Goal: Entertainment & Leisure: Consume media (video, audio)

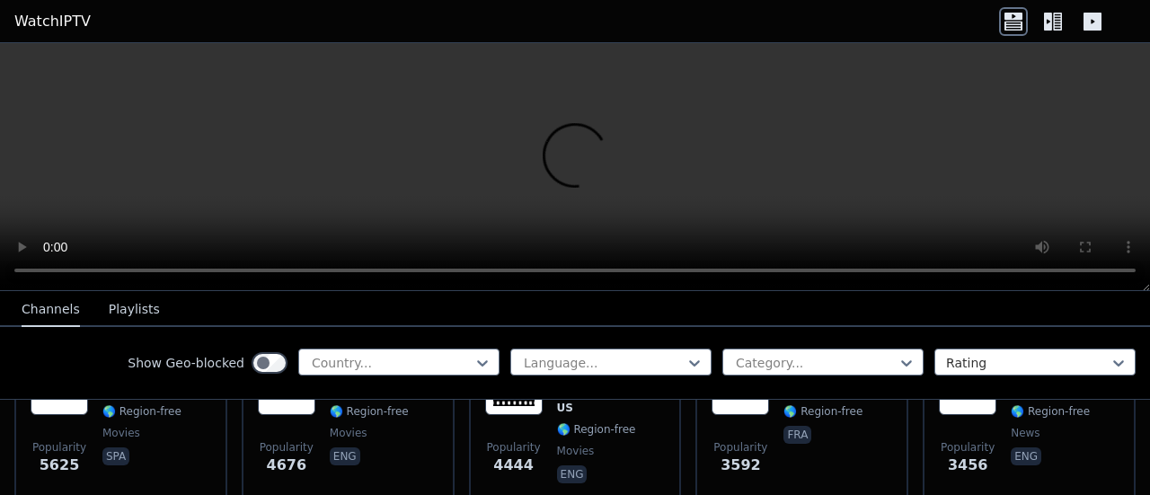
scroll to position [629, 0]
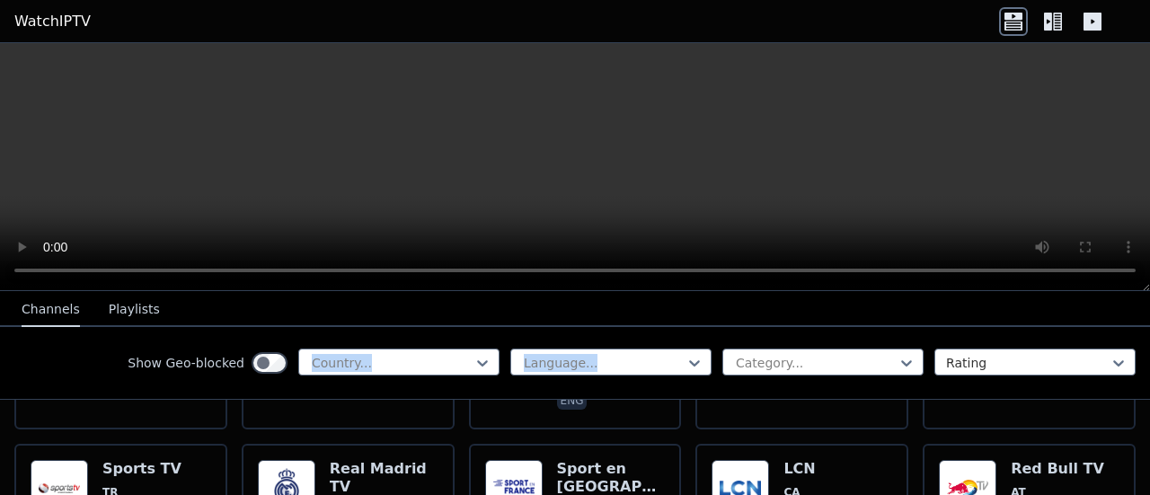
click at [626, 287] on div "WatchIPTV - Free IPTV streams from across the world [DOMAIN_NAME] does not host…" at bounding box center [575, 269] width 1150 height 452
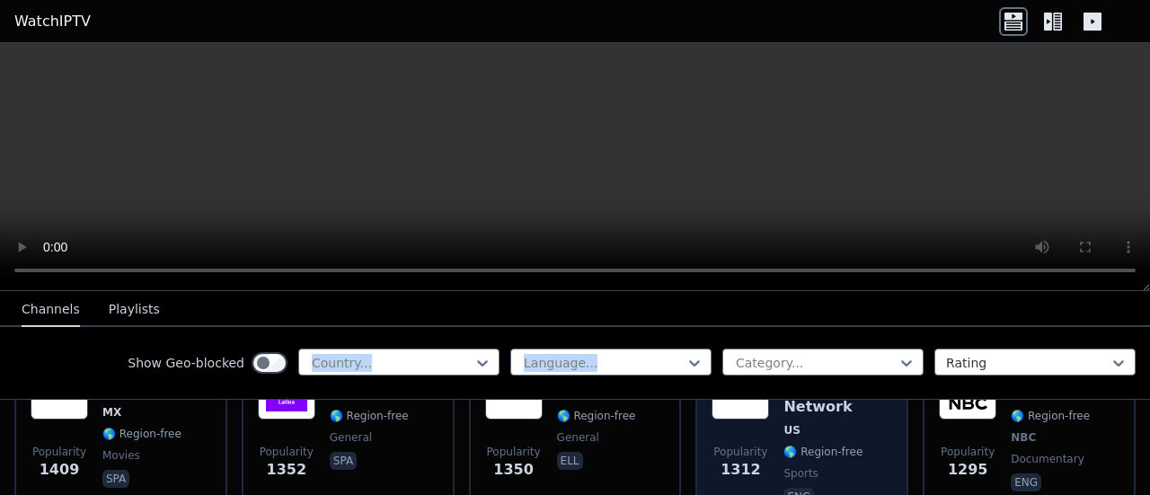
scroll to position [1856, 0]
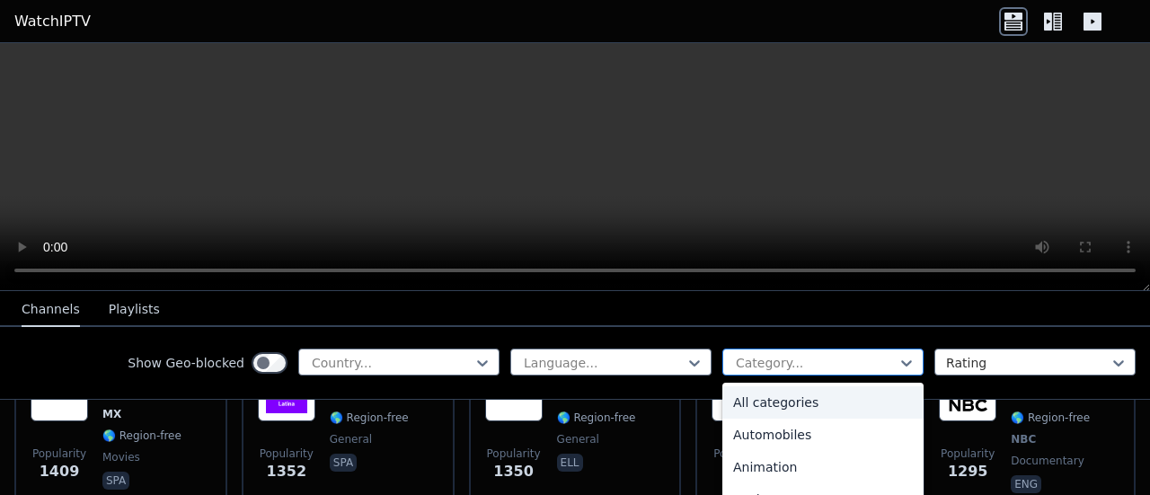
click at [780, 359] on div at bounding box center [816, 363] width 164 height 18
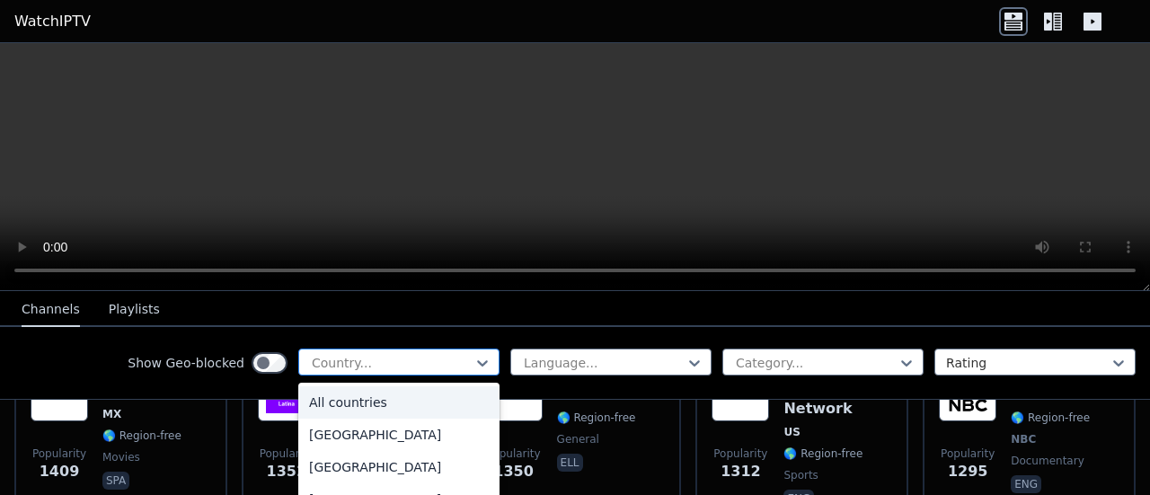
click at [408, 359] on div at bounding box center [392, 363] width 164 height 18
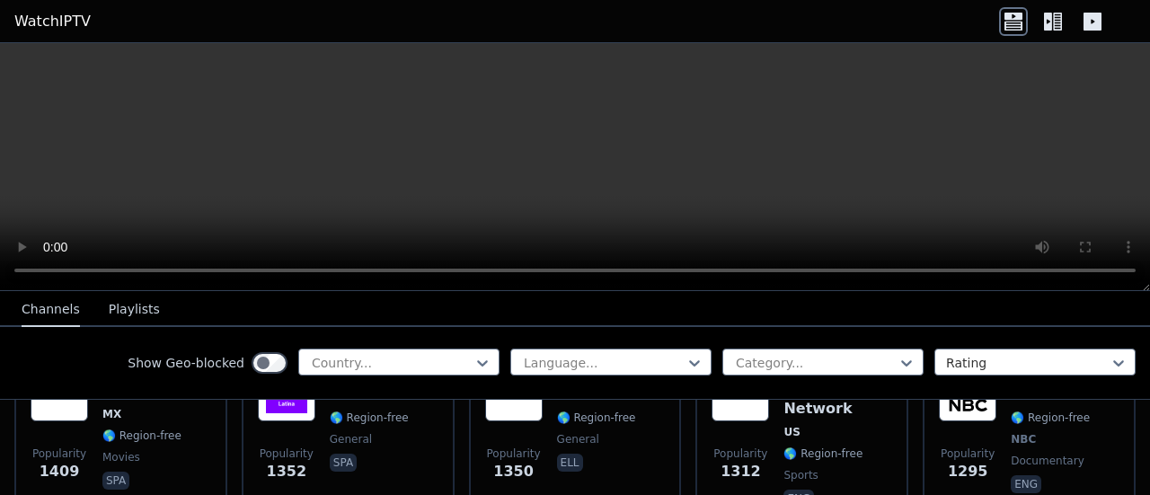
drag, startPoint x: 411, startPoint y: 350, endPoint x: 388, endPoint y: 343, distance: 23.6
click at [391, 338] on div "Show Geo-blocked Country... Language... Category... Rating" at bounding box center [575, 363] width 1150 height 73
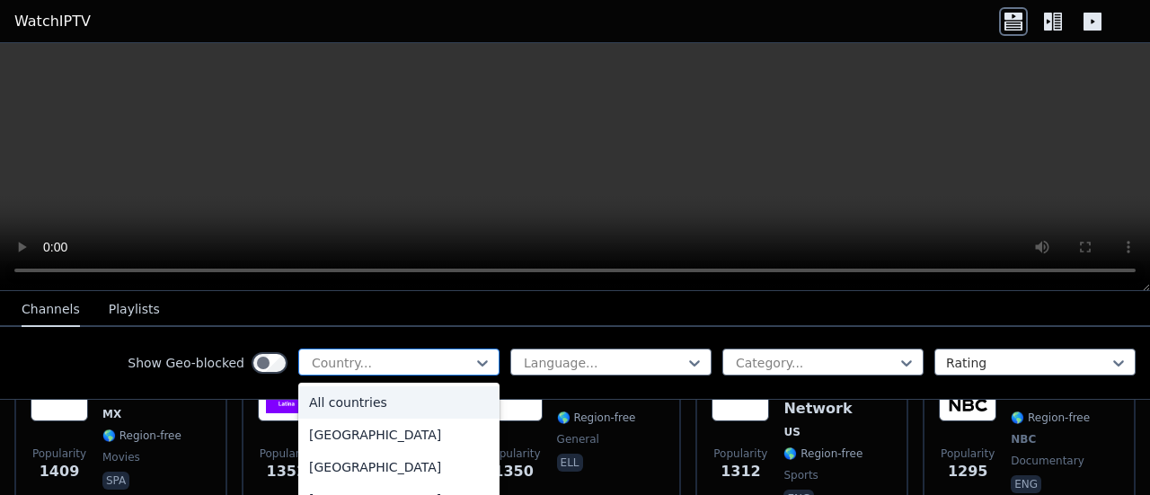
click at [387, 352] on div "Country..." at bounding box center [398, 362] width 201 height 27
type input "***"
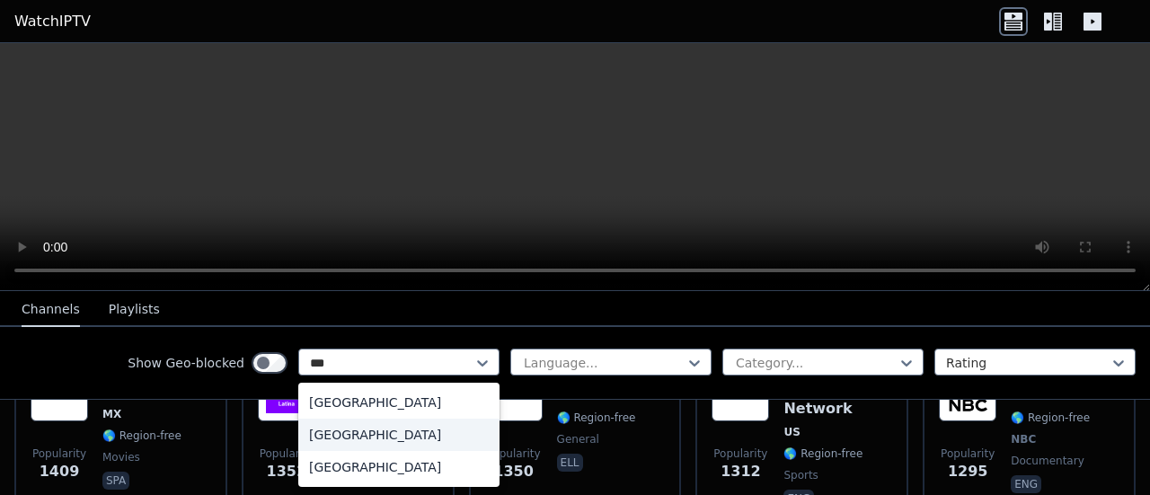
click at [349, 425] on div "[GEOGRAPHIC_DATA]" at bounding box center [398, 435] width 201 height 32
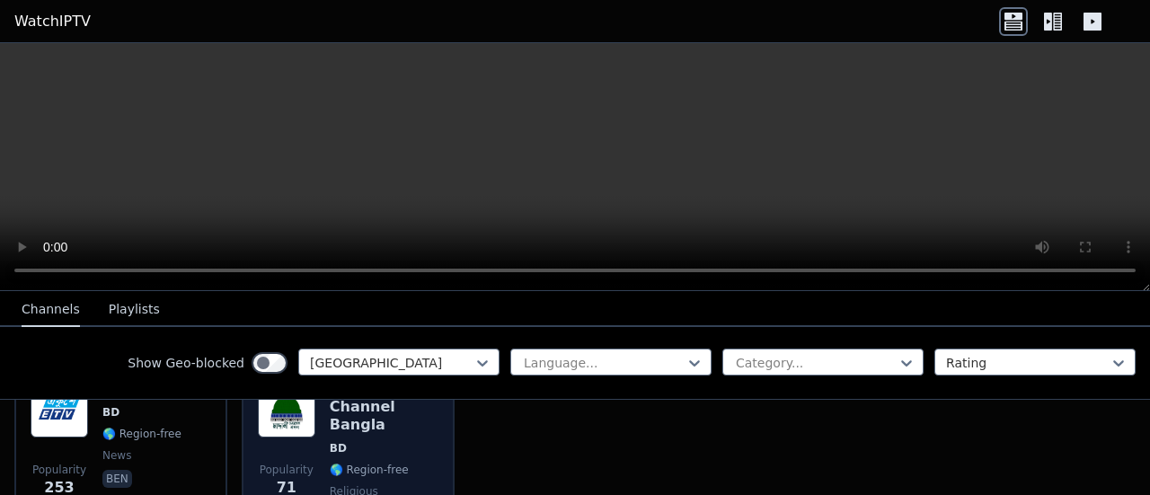
scroll to position [157, 0]
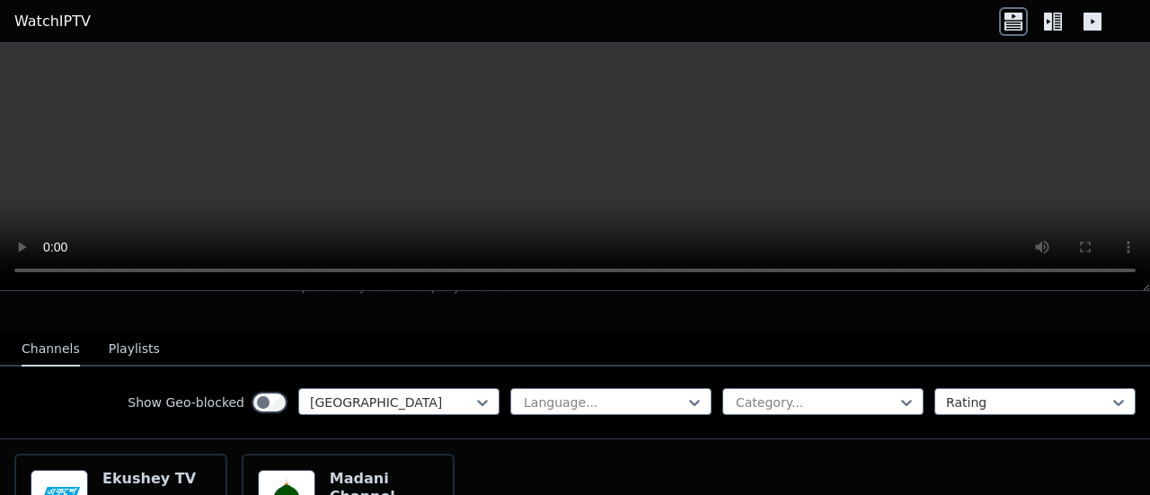
click at [429, 401] on div "Show Geo-blocked option [GEOGRAPHIC_DATA], selected. [GEOGRAPHIC_DATA]" at bounding box center [314, 402] width 372 height 29
click at [441, 368] on div "Show Geo-blocked Bangladesh Language... Category... Rating" at bounding box center [575, 403] width 1150 height 73
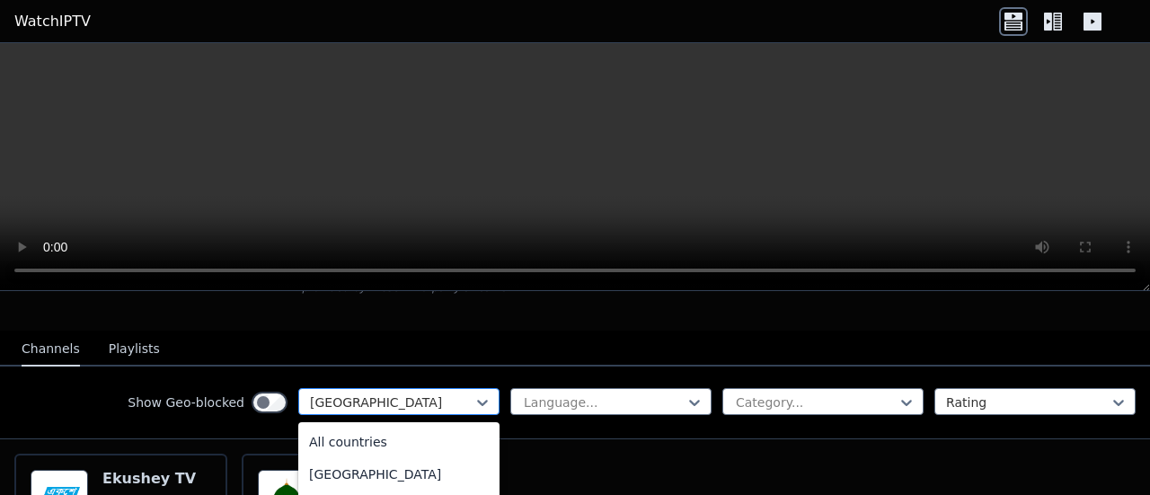
click at [444, 394] on div at bounding box center [392, 403] width 164 height 18
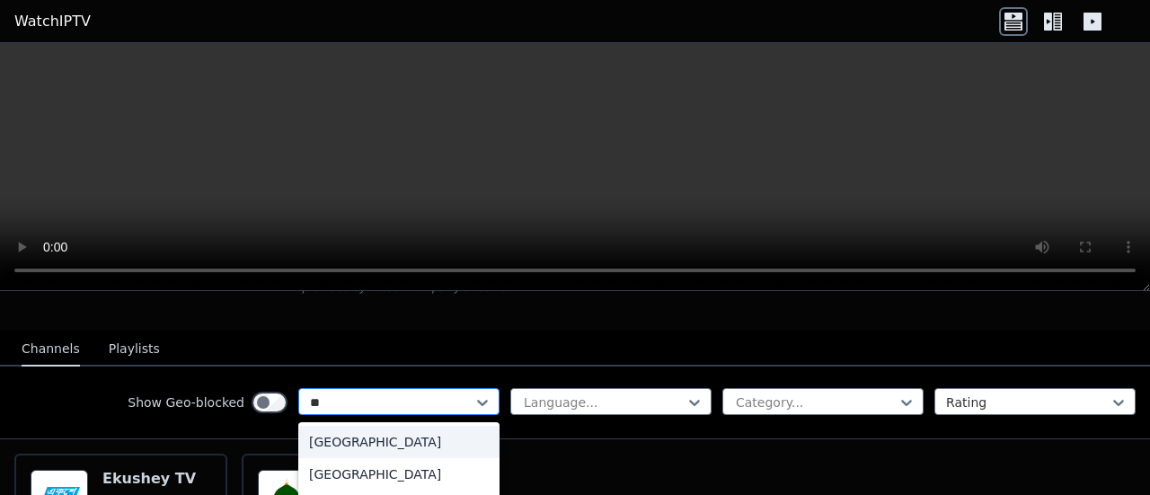
type input "***"
click at [395, 426] on div "[GEOGRAPHIC_DATA]" at bounding box center [398, 442] width 201 height 32
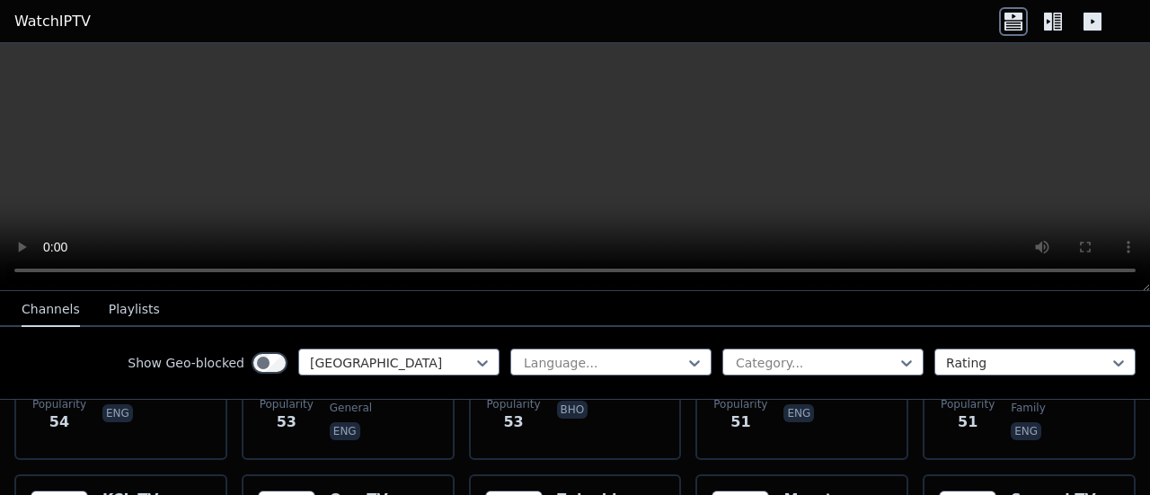
scroll to position [2404, 0]
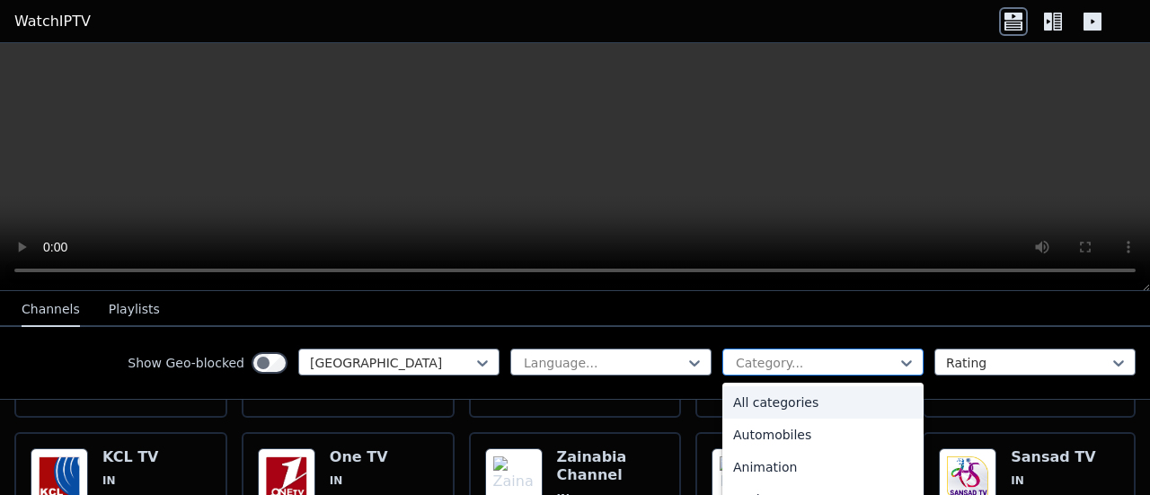
click at [820, 355] on div at bounding box center [816, 363] width 164 height 18
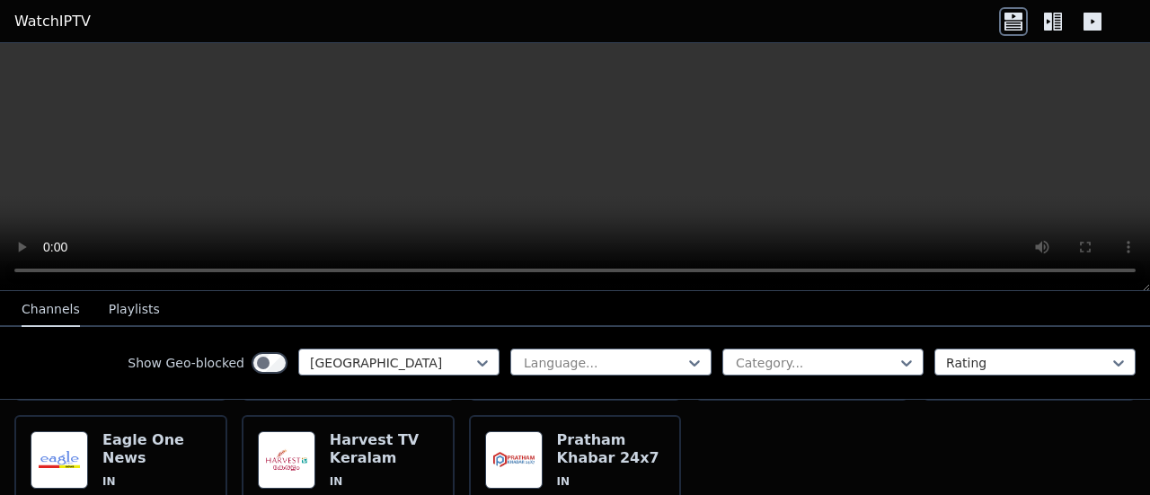
scroll to position [5178, 0]
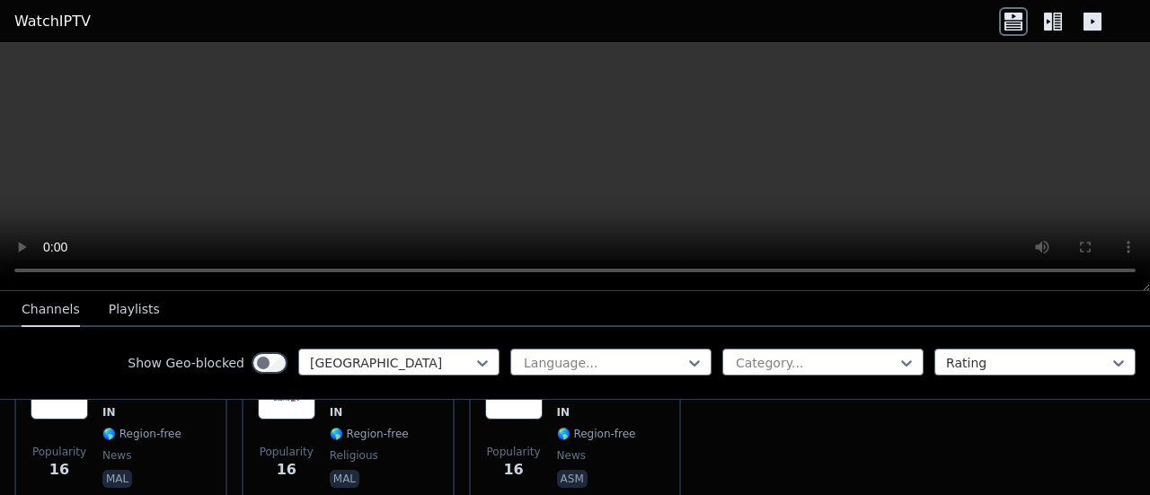
click at [109, 310] on button "Playlists" at bounding box center [134, 310] width 51 height 34
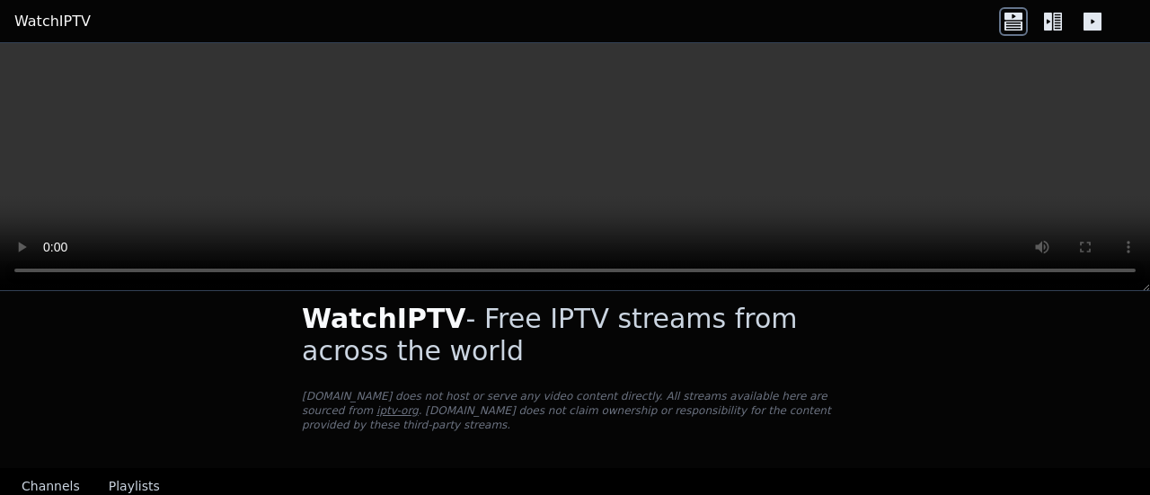
scroll to position [0, 0]
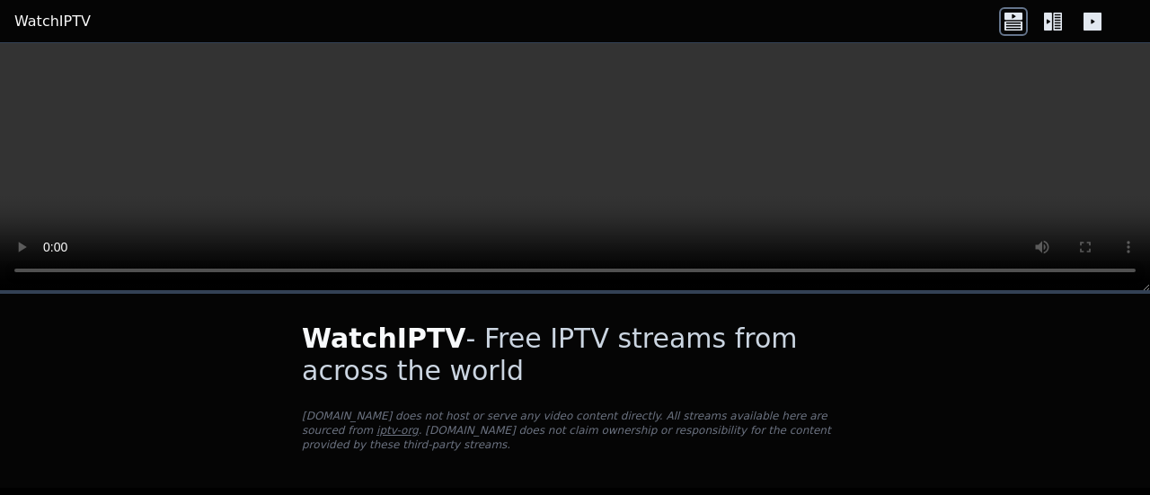
click at [274, 86] on video at bounding box center [575, 167] width 1150 height 248
